Goal: Information Seeking & Learning: Find contact information

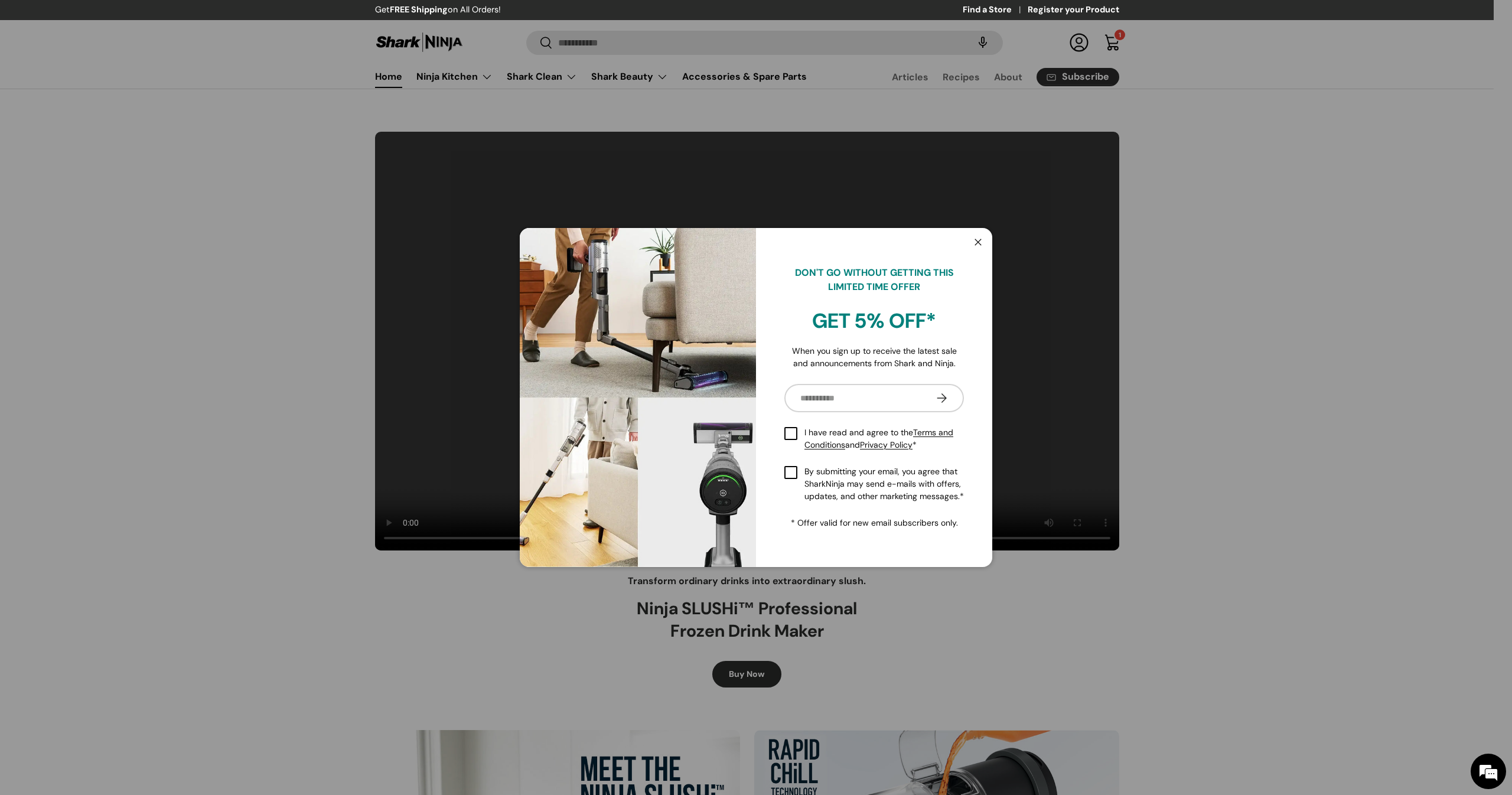
click at [979, 240] on button "Close" at bounding box center [978, 243] width 23 height 25
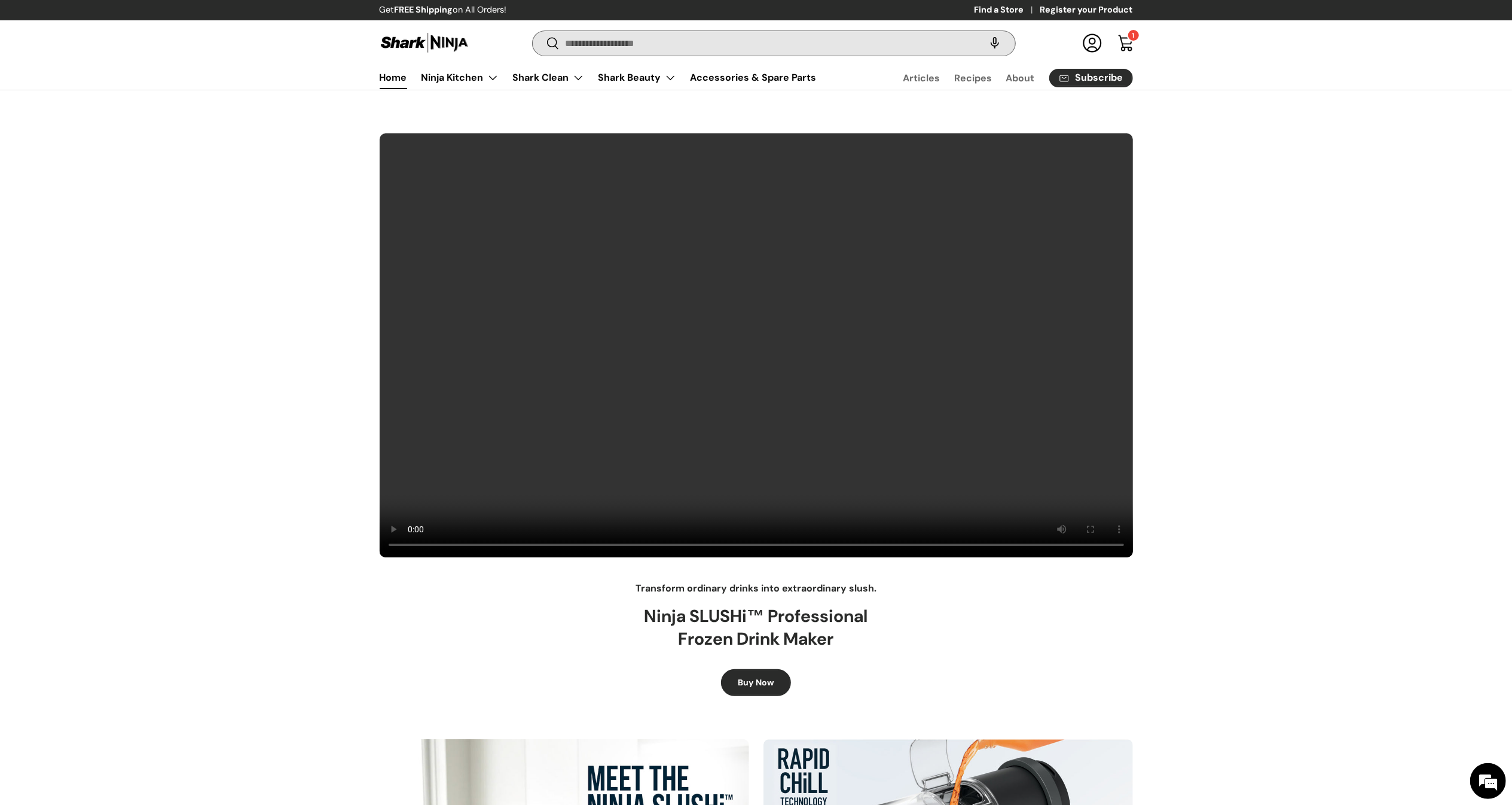
click at [829, 42] on input "Search" at bounding box center [774, 43] width 482 height 25
paste input "**********"
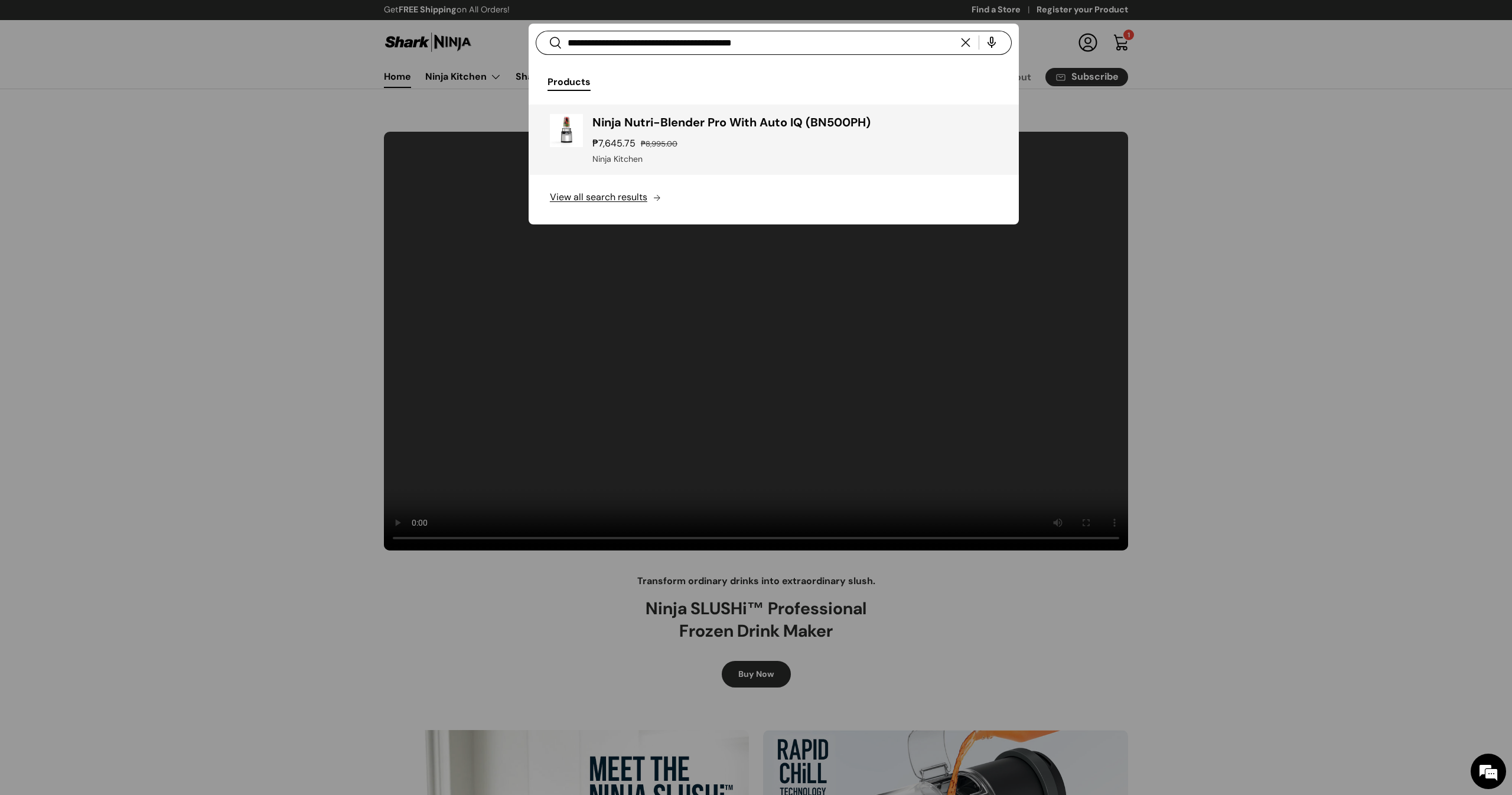
type input "**********"
click at [834, 131] on div "Ninja Nutri-Blender Pro With Auto IQ (BN500PH) ₱7,645.75 ₱8,995.00 Unit price /…" at bounding box center [795, 139] width 405 height 51
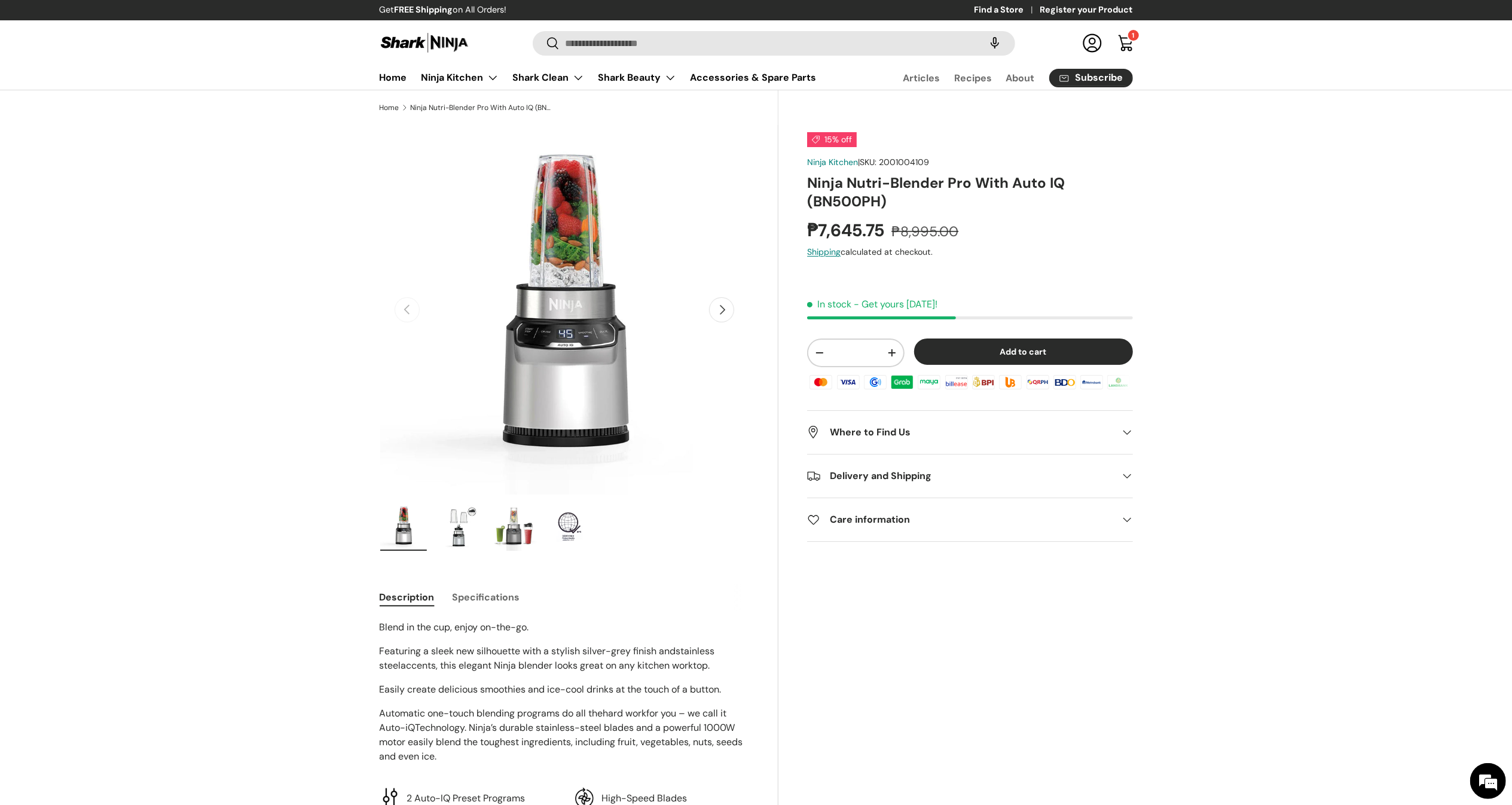
click at [989, 480] on h2 "Delivery and Shipping" at bounding box center [960, 475] width 306 height 14
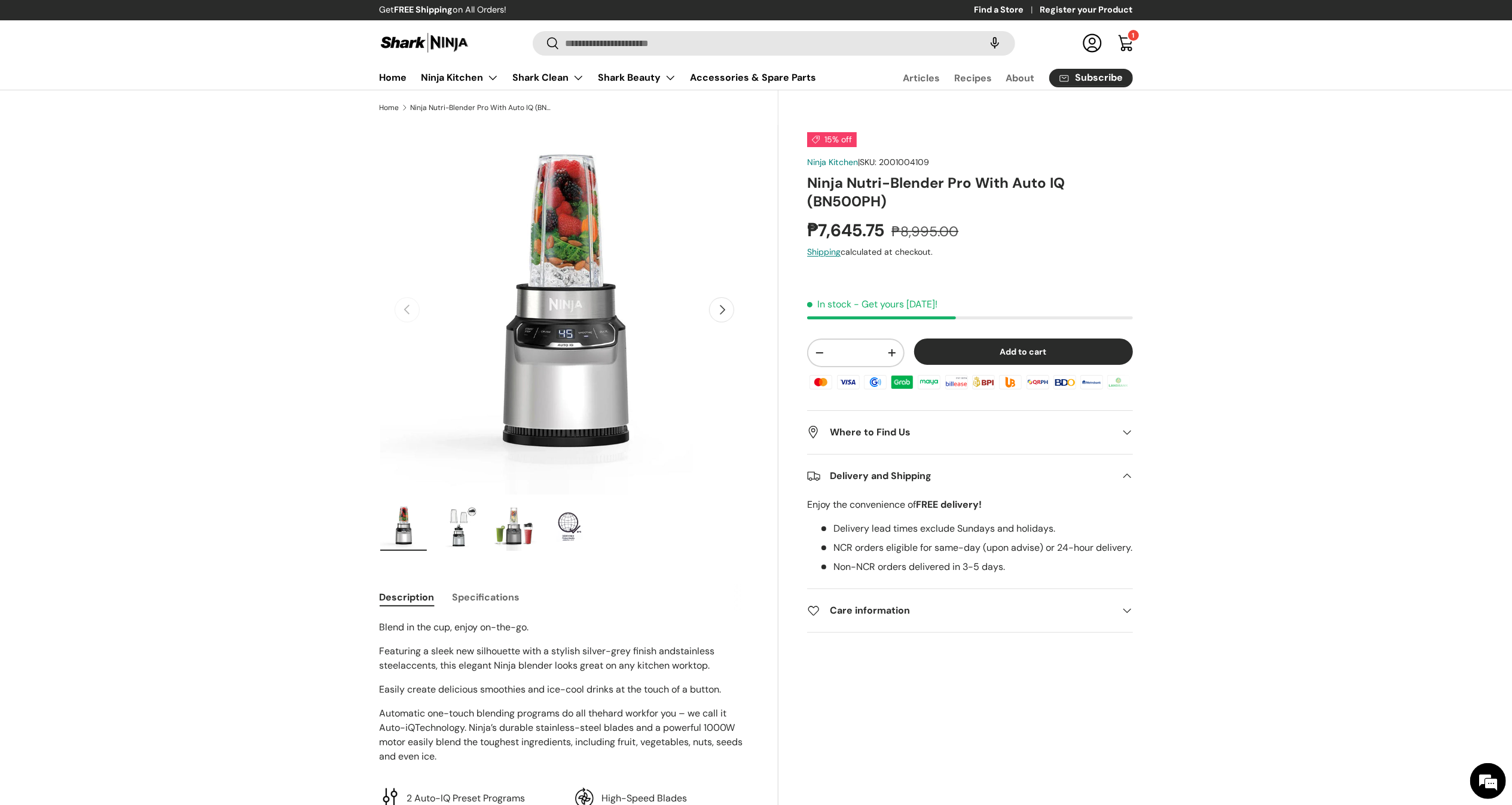
click at [947, 429] on h2 "Where to Find Us" at bounding box center [960, 431] width 306 height 14
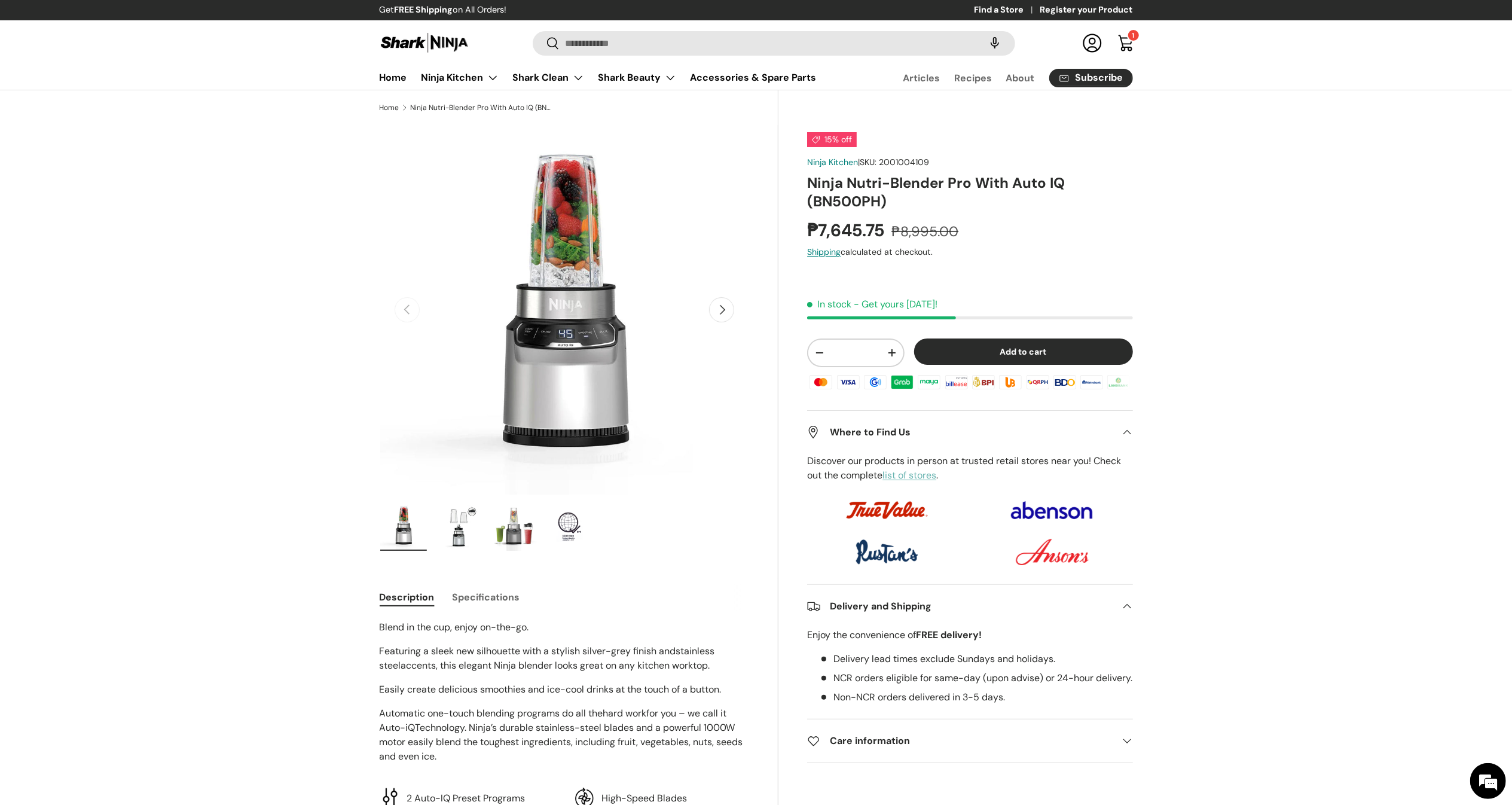
click at [929, 478] on link "list of stores" at bounding box center [910, 474] width 54 height 12
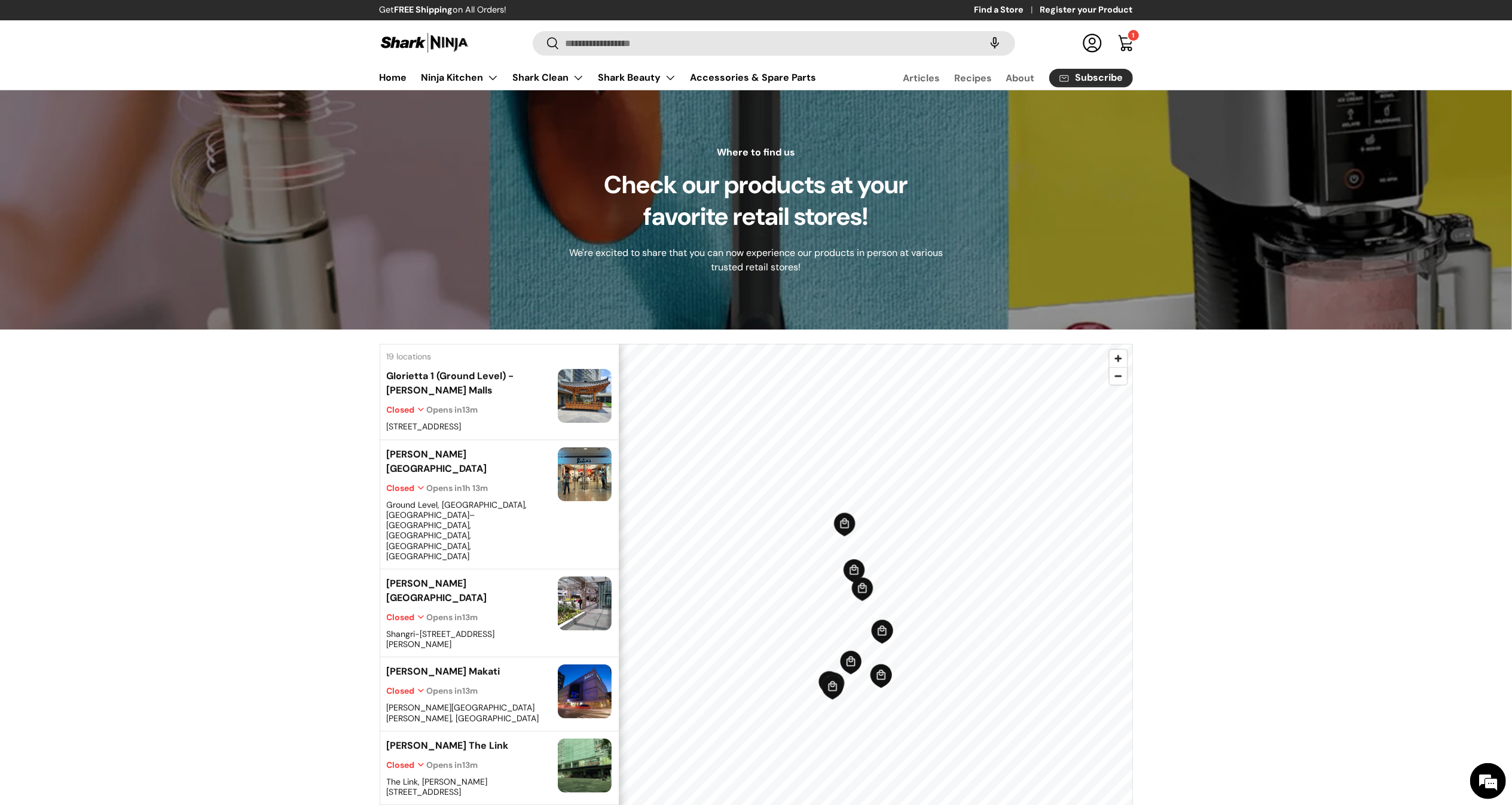
click at [1345, 434] on div "19 locations Glorietta 1 (Ground Level) - [PERSON_NAME][GEOGRAPHIC_DATA] Closed…" at bounding box center [756, 746] width 1512 height 833
click at [1366, 466] on div "19 locations Glorietta 1 (Ground Level) - [PERSON_NAME][GEOGRAPHIC_DATA] Closed…" at bounding box center [756, 746] width 1512 height 833
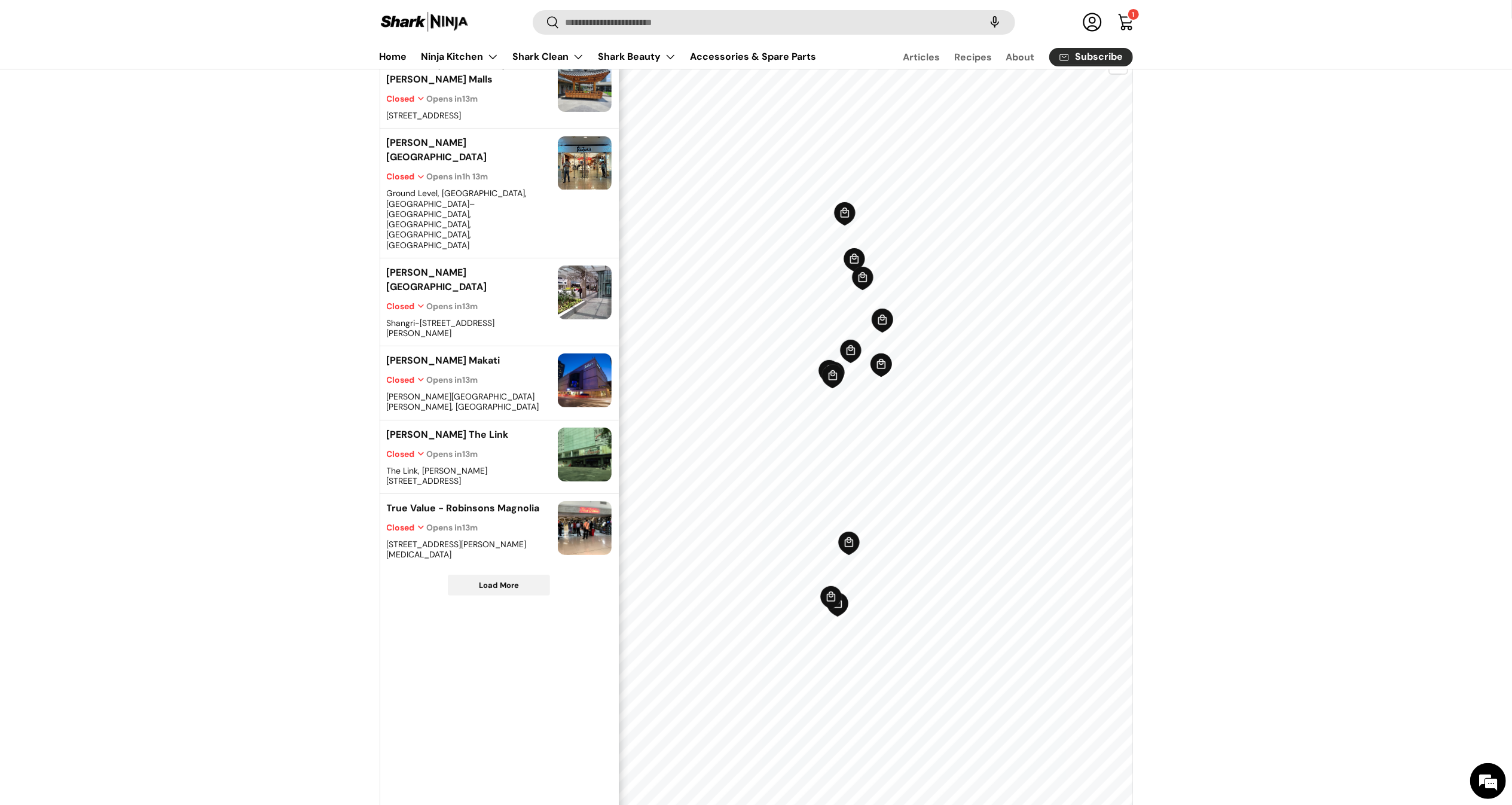
scroll to position [308, 0]
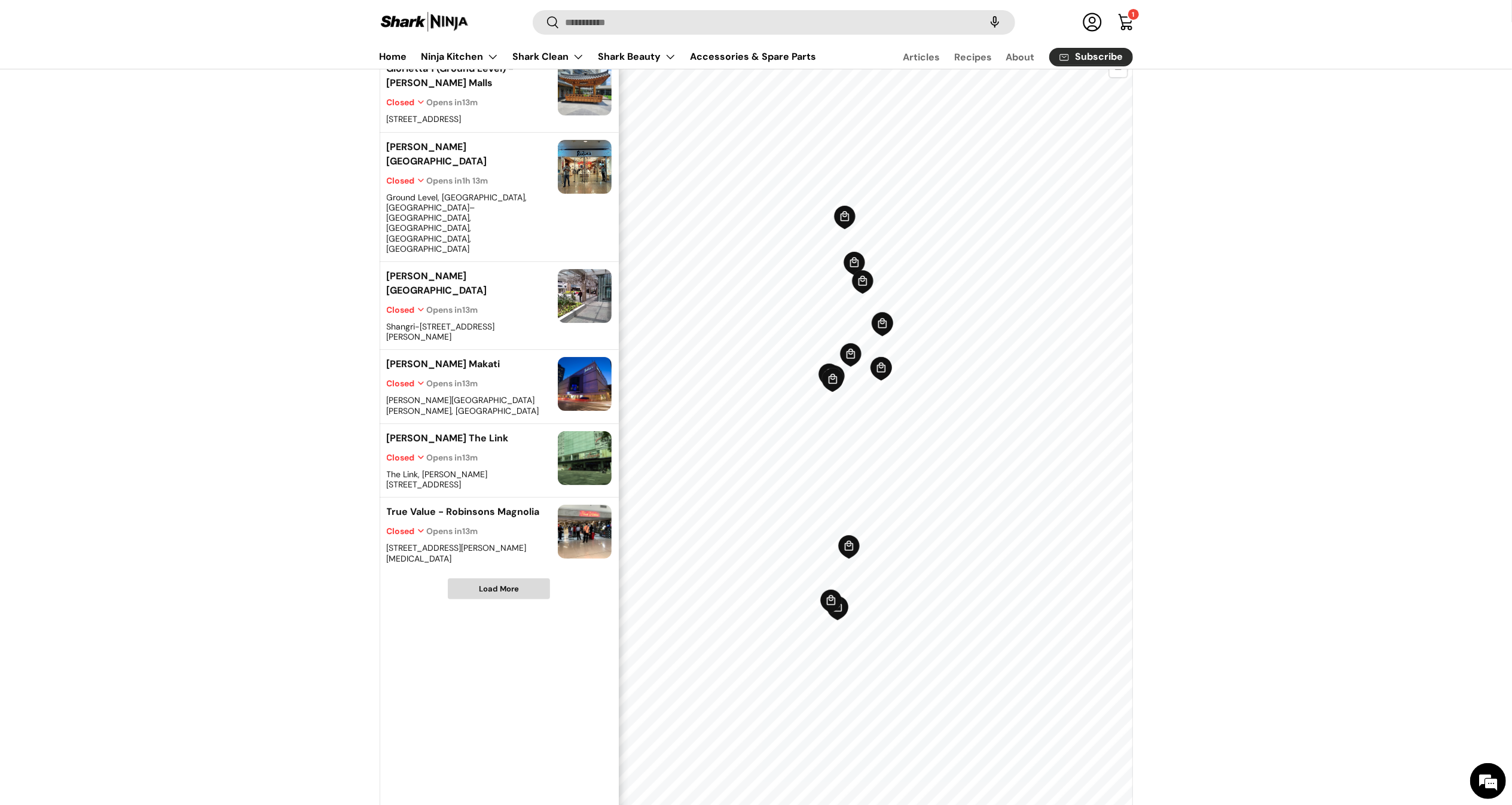
click at [535, 579] on span "Load More" at bounding box center [499, 588] width 101 height 20
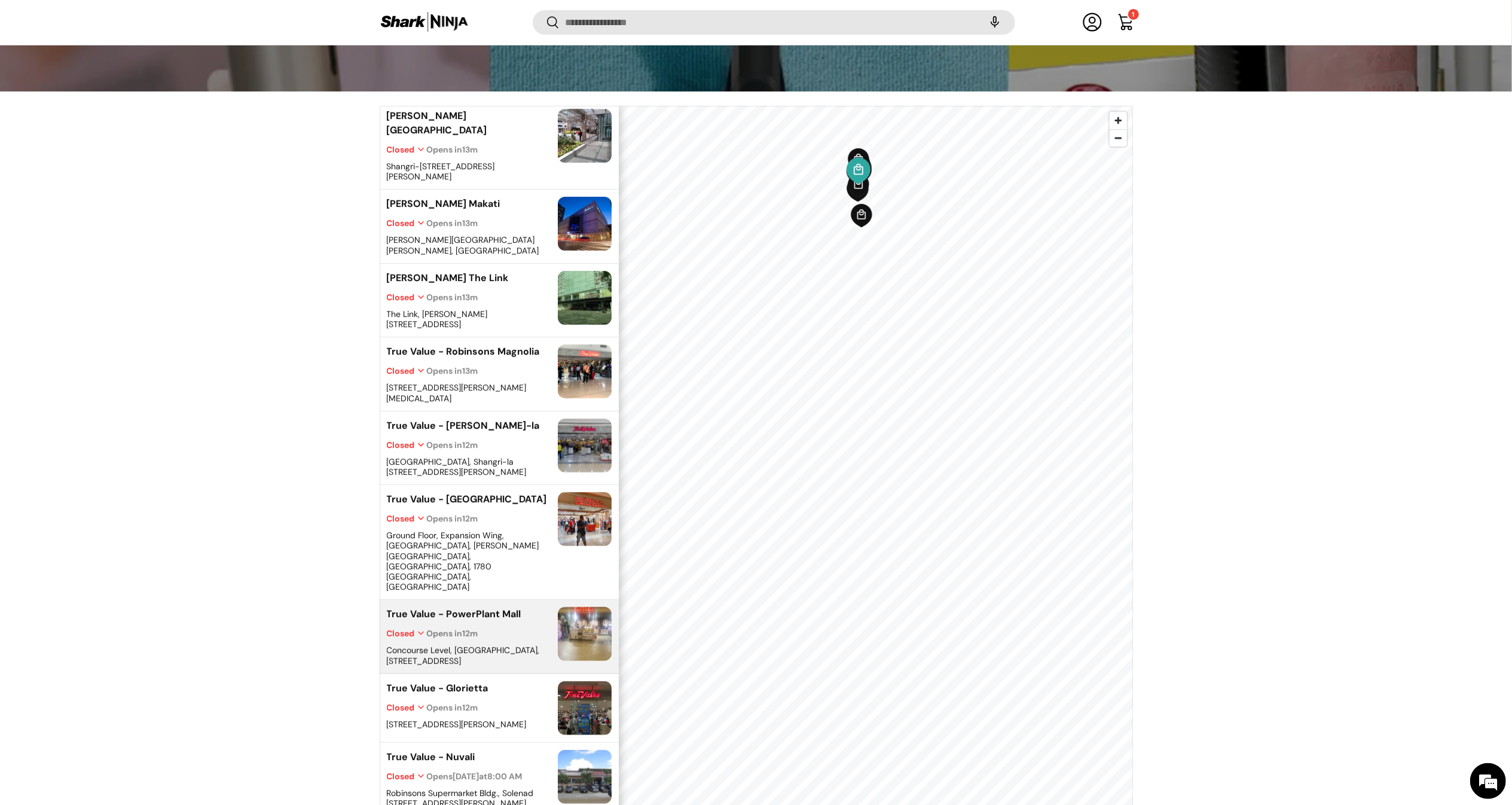
scroll to position [367, 0]
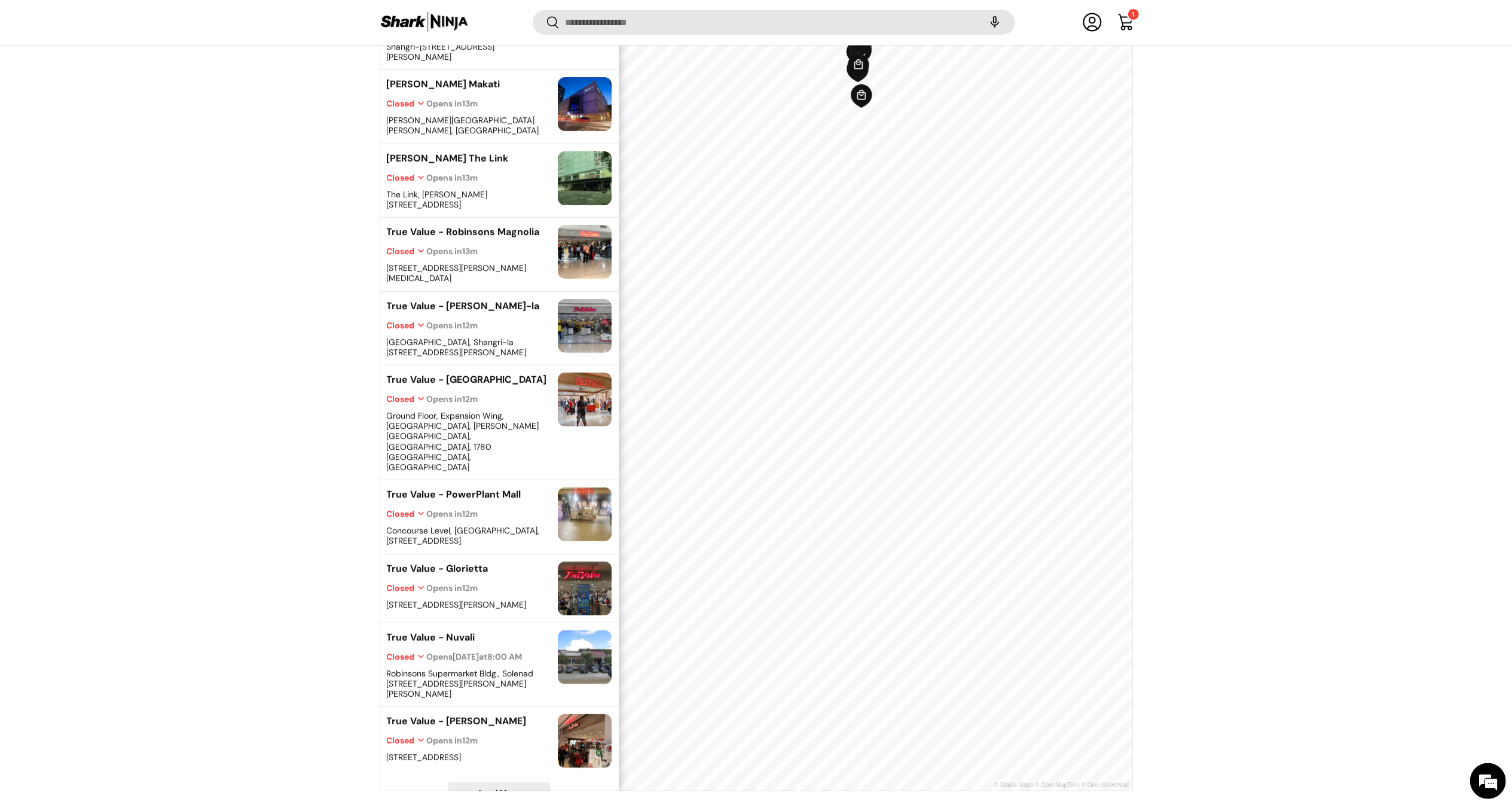
click at [484, 750] on div "19 locations Glorietta 1 (Ground Level) - [PERSON_NAME][GEOGRAPHIC_DATA] Closed…" at bounding box center [499, 389] width 239 height 805
click at [498, 787] on span "Load More" at bounding box center [500, 792] width 40 height 11
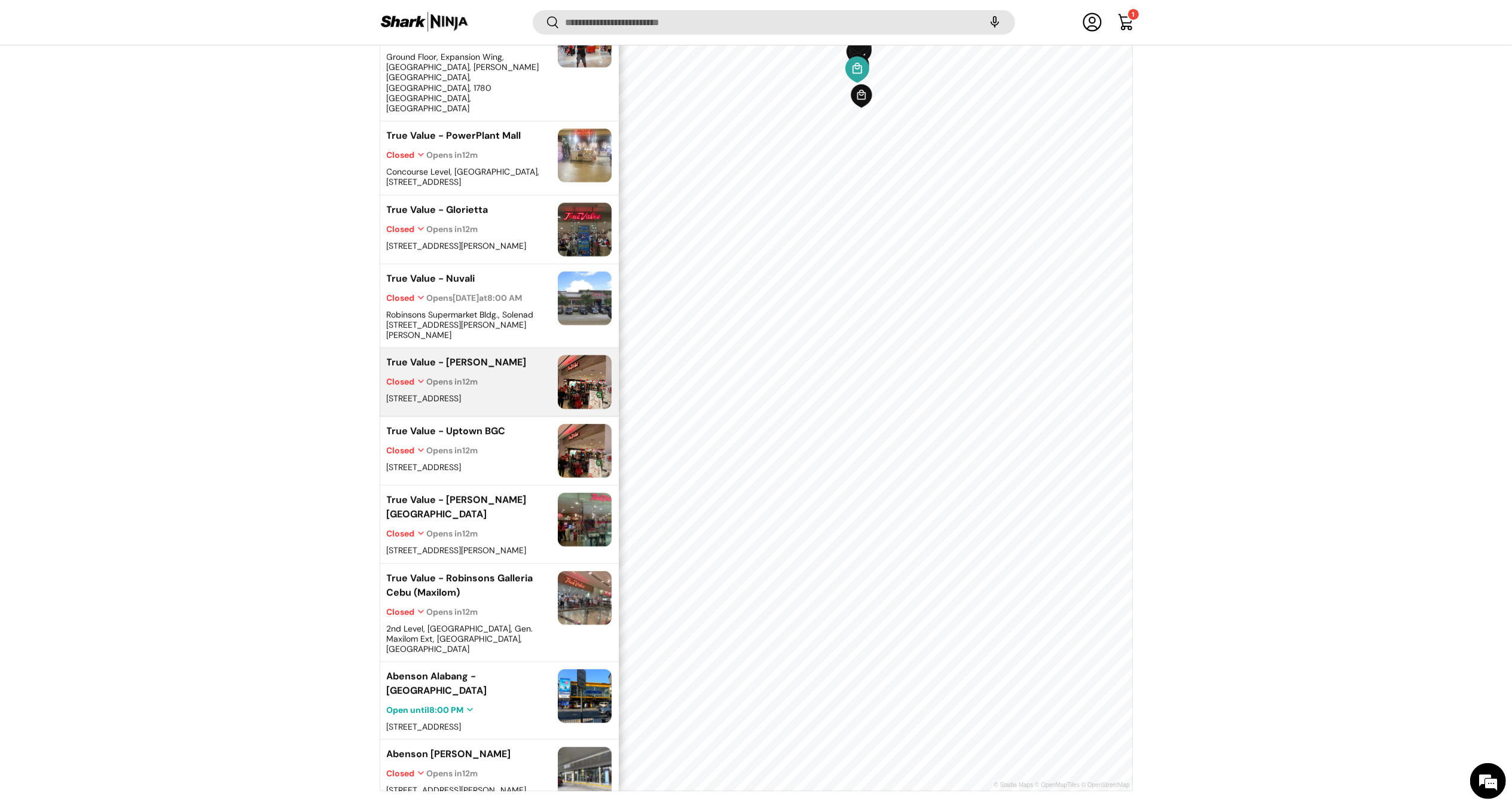
scroll to position [719, 0]
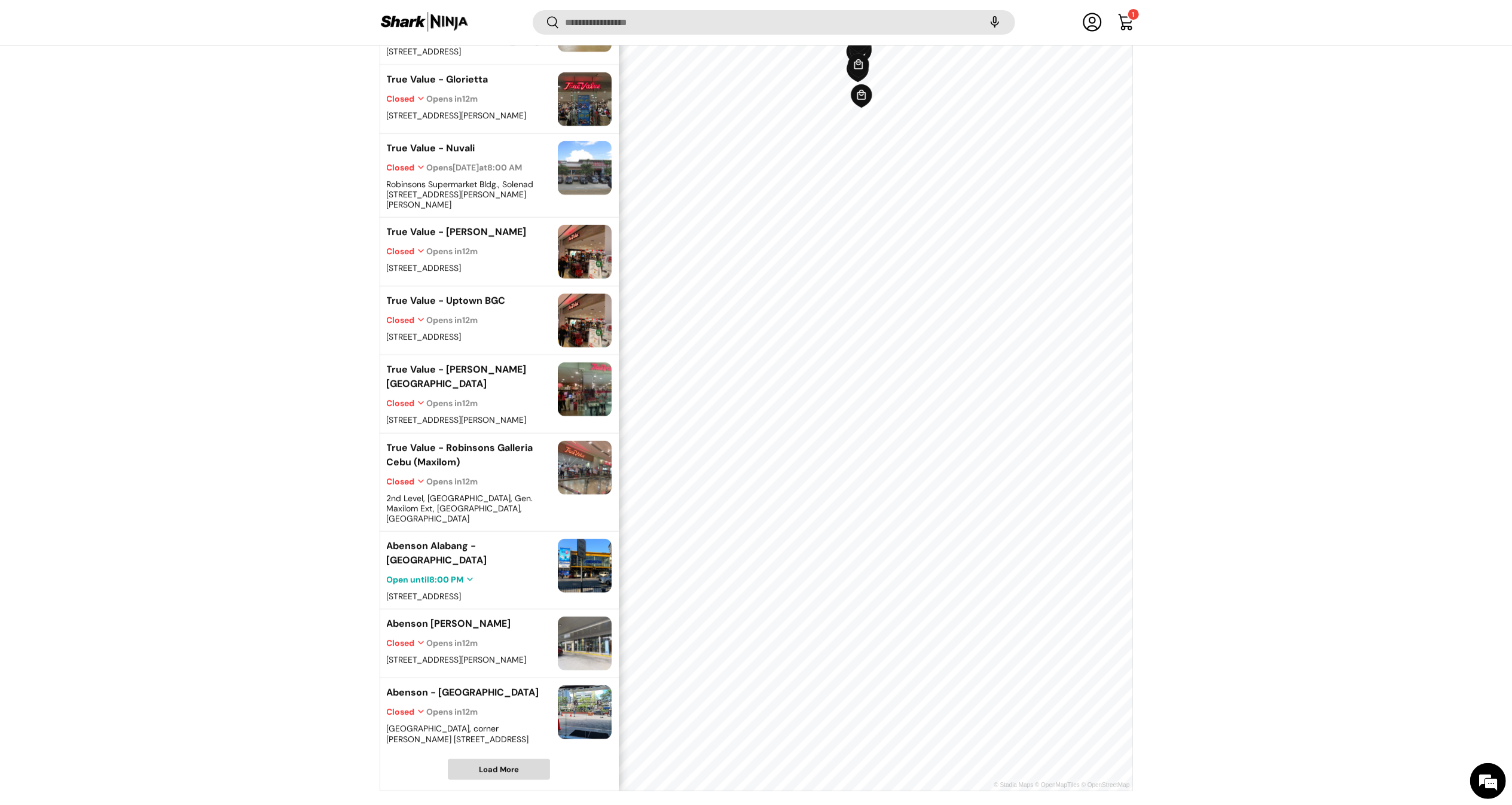
click at [515, 764] on span "Load More" at bounding box center [500, 769] width 40 height 11
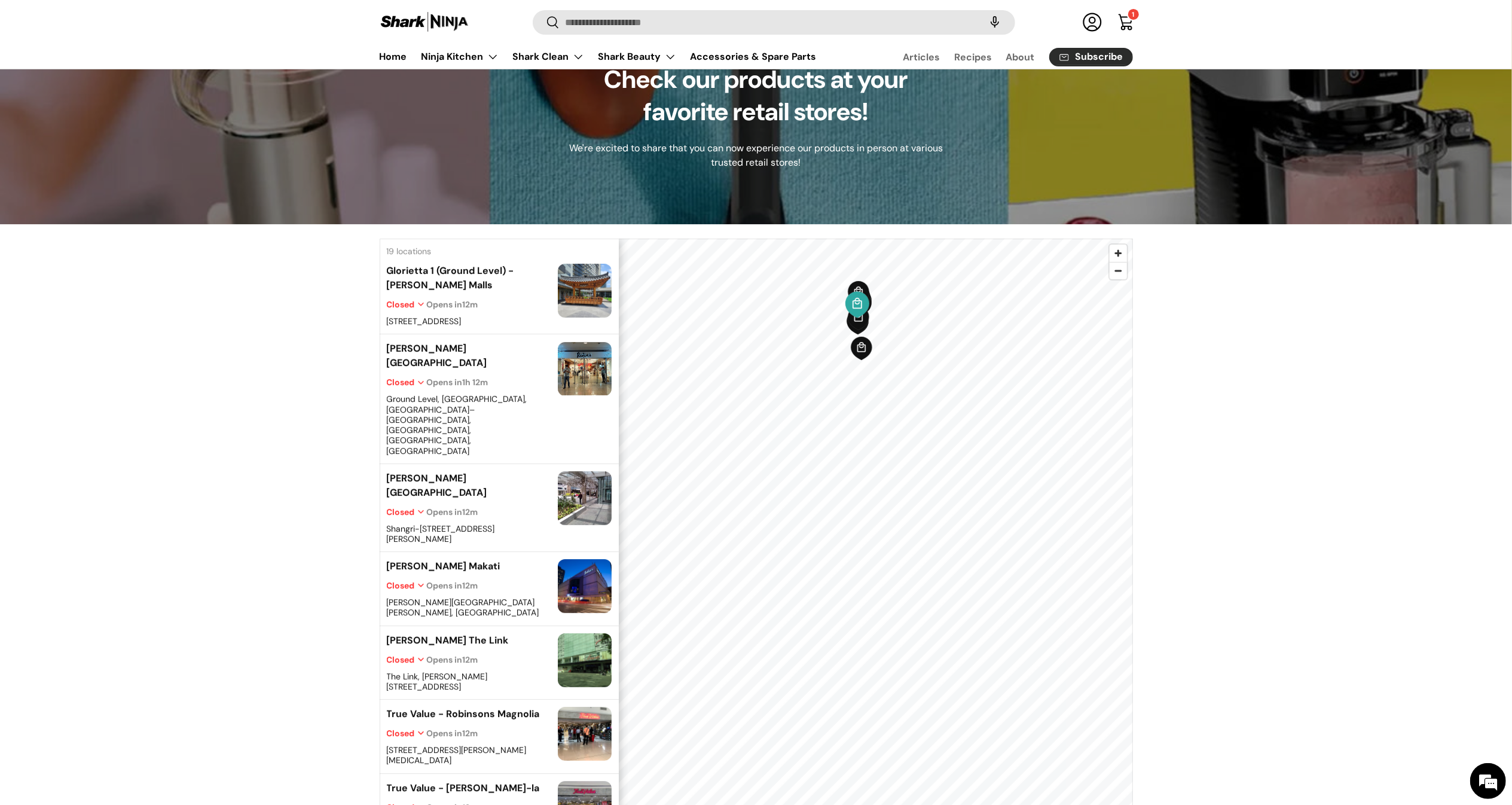
scroll to position [0, 0]
